Goal: Find specific page/section: Find specific page/section

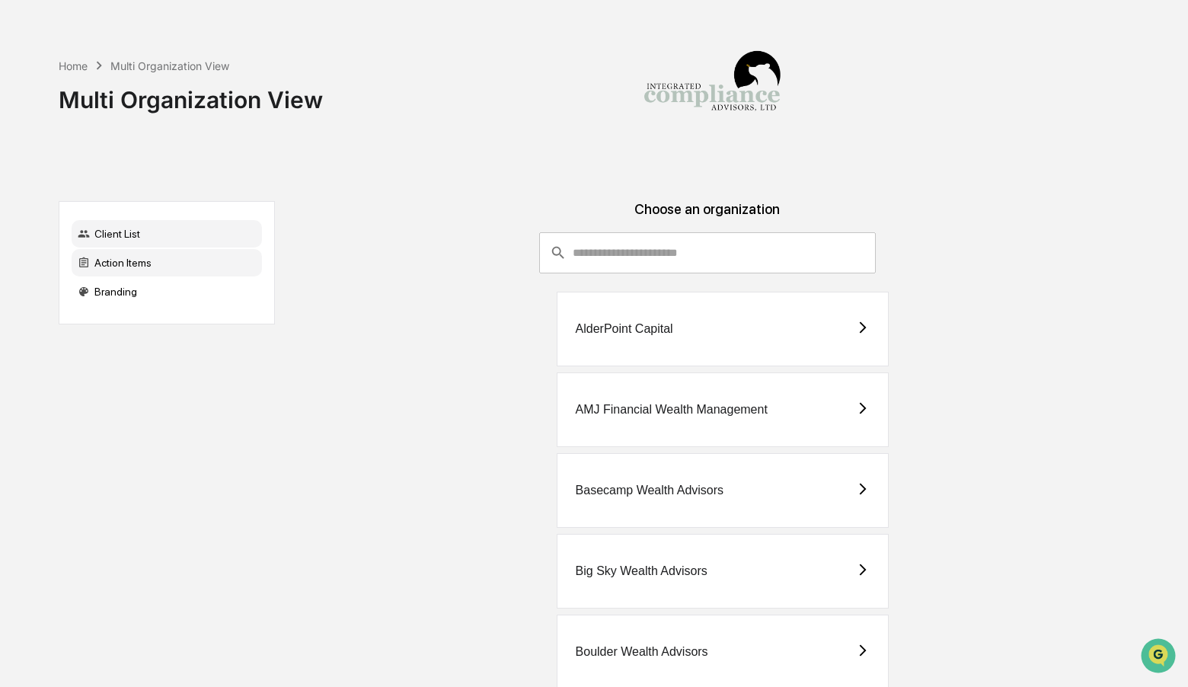
click at [162, 273] on div "Action Items" at bounding box center [167, 262] width 190 height 27
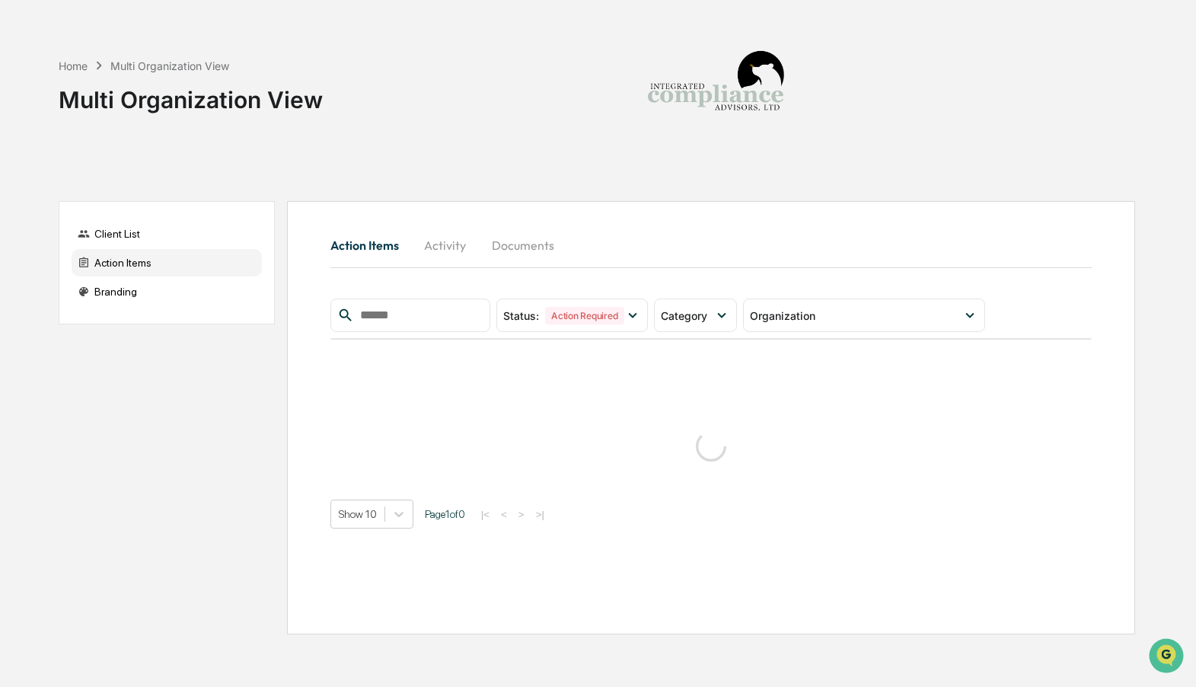
click at [459, 249] on button "Activity" at bounding box center [445, 245] width 69 height 37
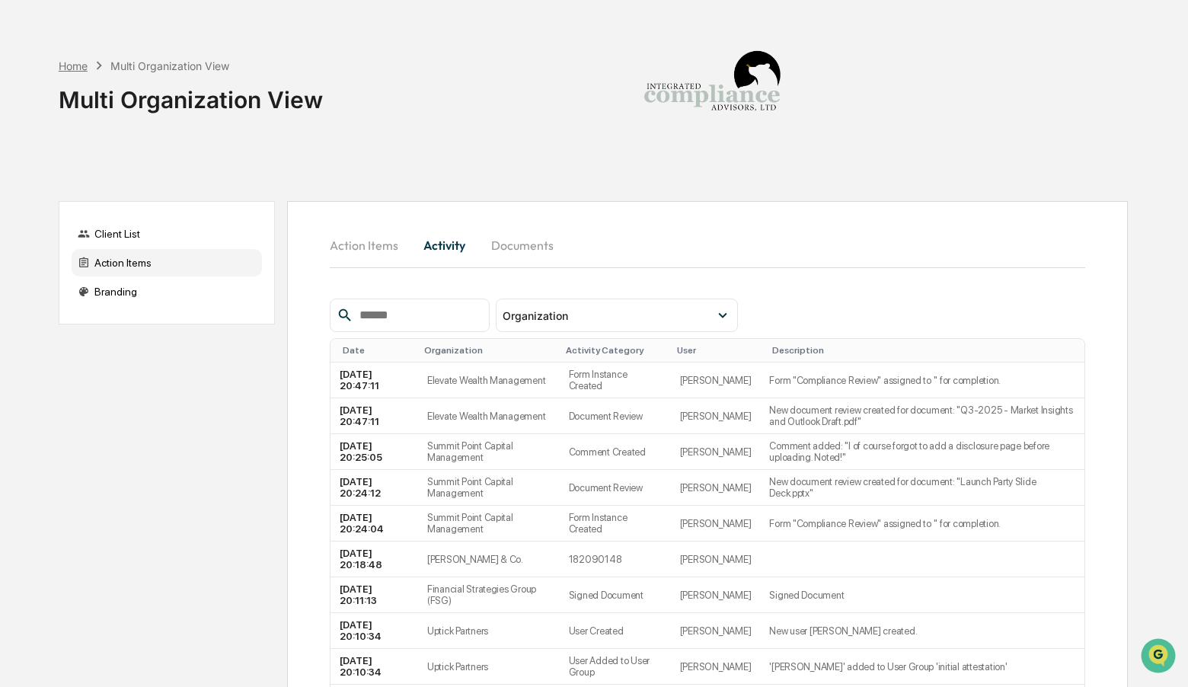
click at [74, 65] on div "Home" at bounding box center [73, 65] width 29 height 13
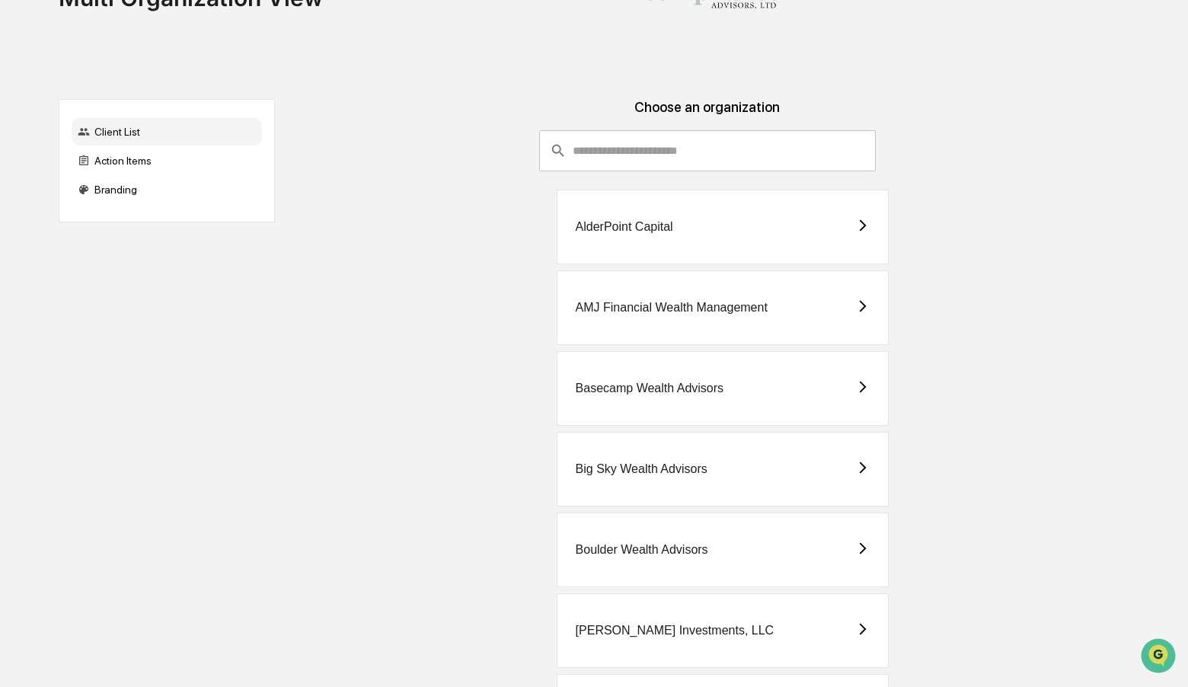
scroll to position [105, 0]
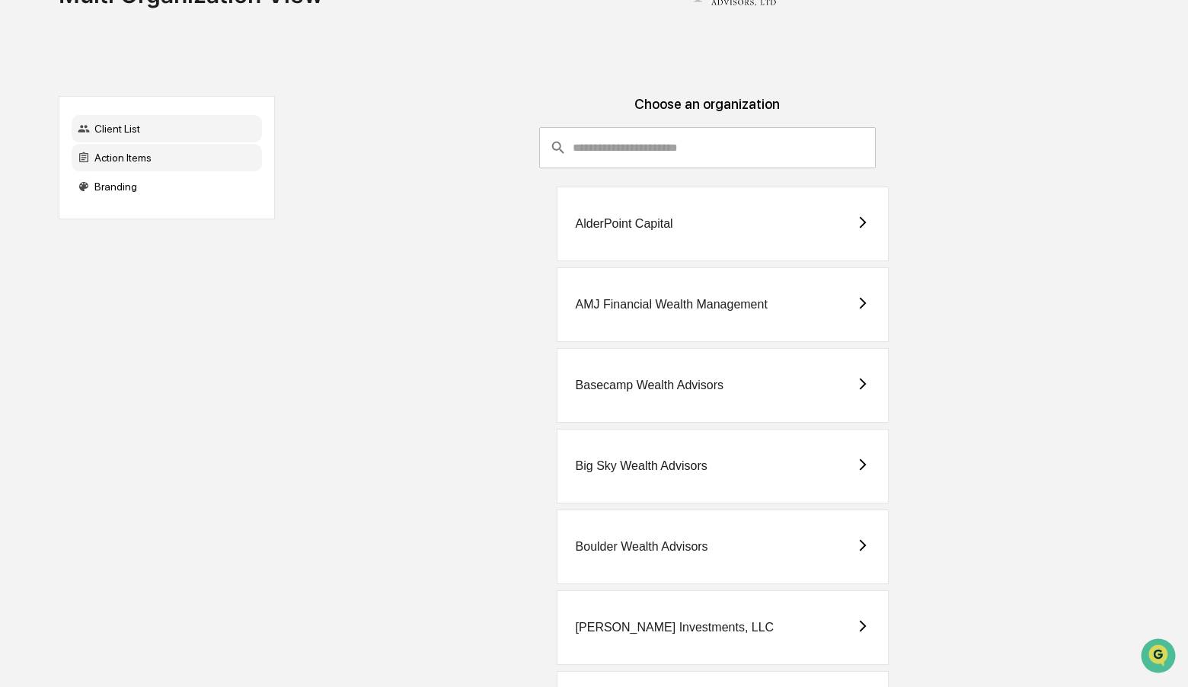
click at [165, 160] on div "Action Items" at bounding box center [167, 157] width 190 height 27
